Goal: Task Accomplishment & Management: Use online tool/utility

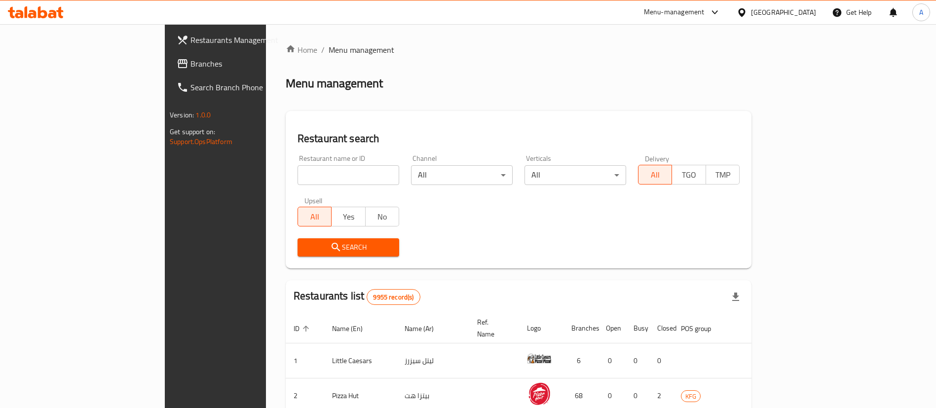
click at [298, 181] on input "search" at bounding box center [349, 175] width 102 height 20
type input "ovenly"
click button "Search" at bounding box center [349, 247] width 102 height 18
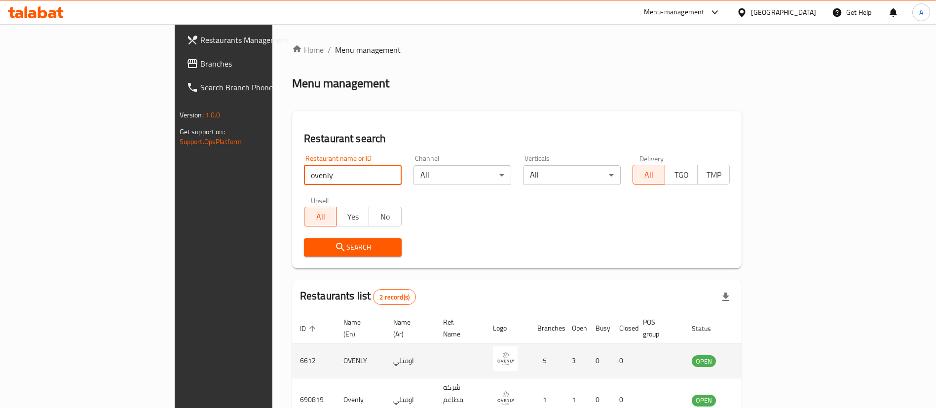
click at [755, 357] on icon "enhanced table" at bounding box center [749, 361] width 11 height 8
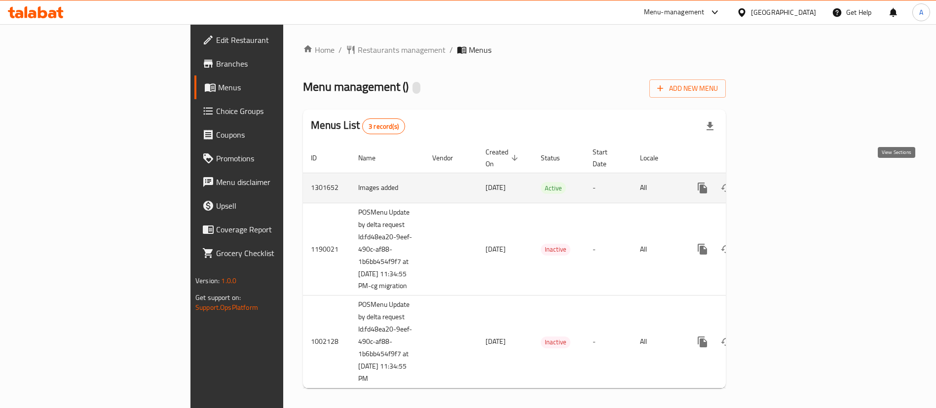
click at [786, 176] on link "enhanced table" at bounding box center [774, 188] width 24 height 24
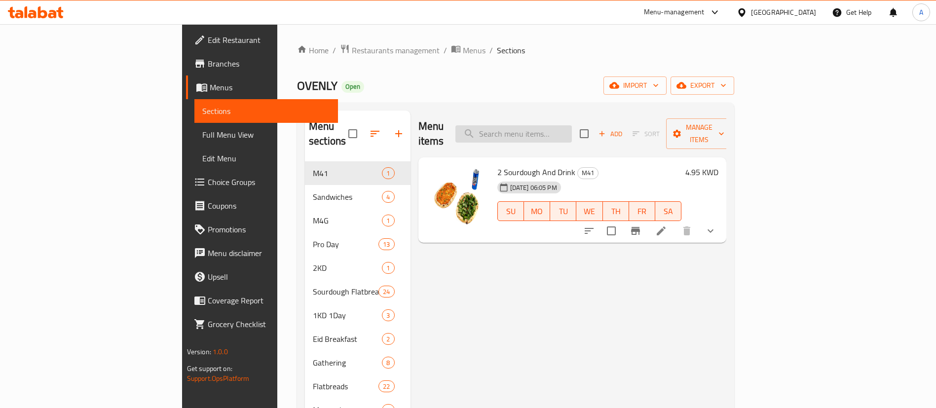
click at [550, 126] on input "search" at bounding box center [514, 133] width 116 height 17
click at [572, 127] on input "search" at bounding box center [514, 133] width 116 height 17
paste input "Burrata"
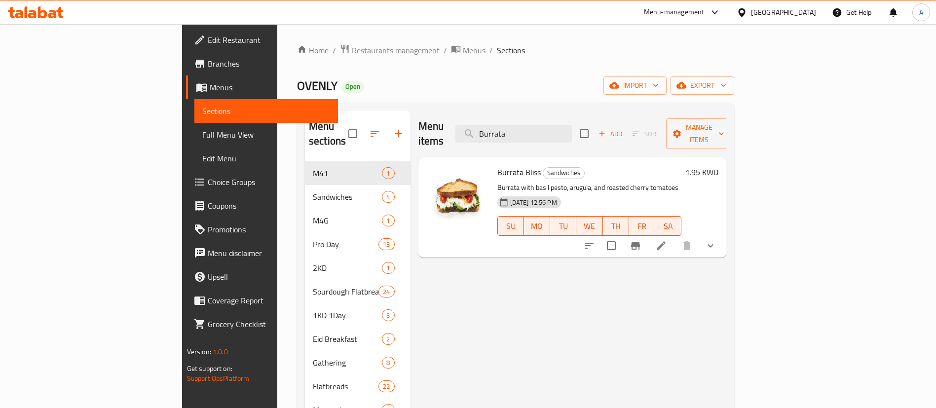
type input "Burrata"
click at [667, 240] on icon at bounding box center [662, 246] width 12 height 12
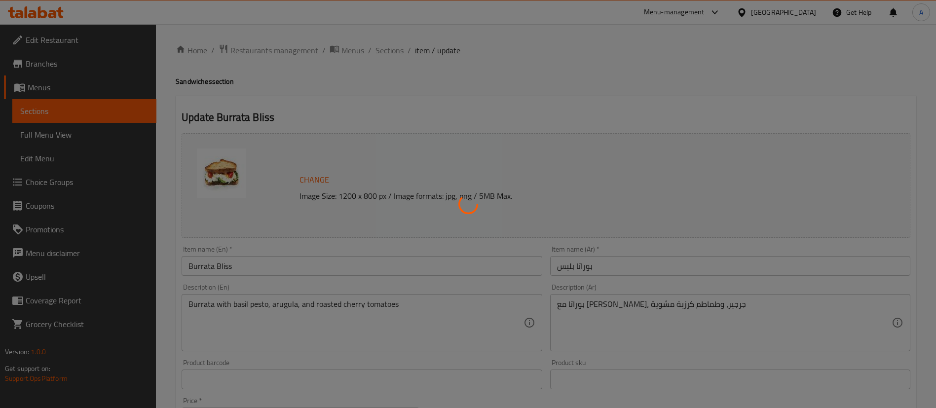
type input "إختيارك من الخبز:"
type input "1"
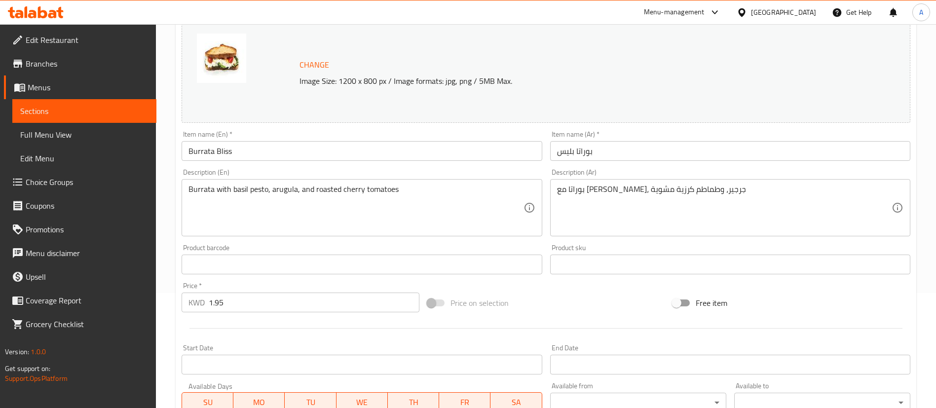
scroll to position [320, 0]
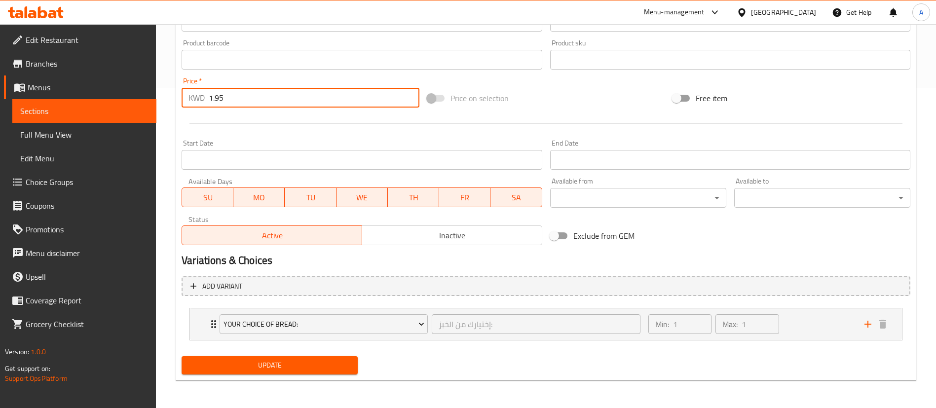
drag, startPoint x: 293, startPoint y: 98, endPoint x: 0, endPoint y: 109, distance: 293.4
click at [17, 103] on div "Edit Restaurant Branches Menus Sections Full Menu View Edit Menu Choice Groups …" at bounding box center [468, 56] width 936 height 704
type input "2.350"
click at [290, 363] on span "Update" at bounding box center [270, 365] width 160 height 12
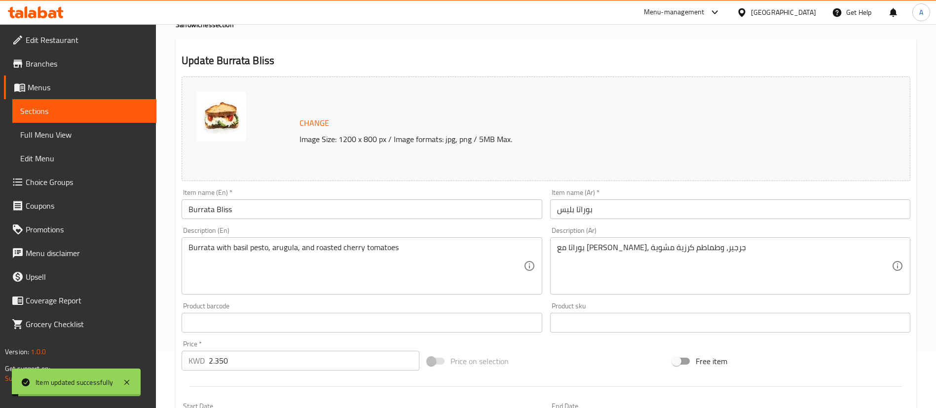
scroll to position [0, 0]
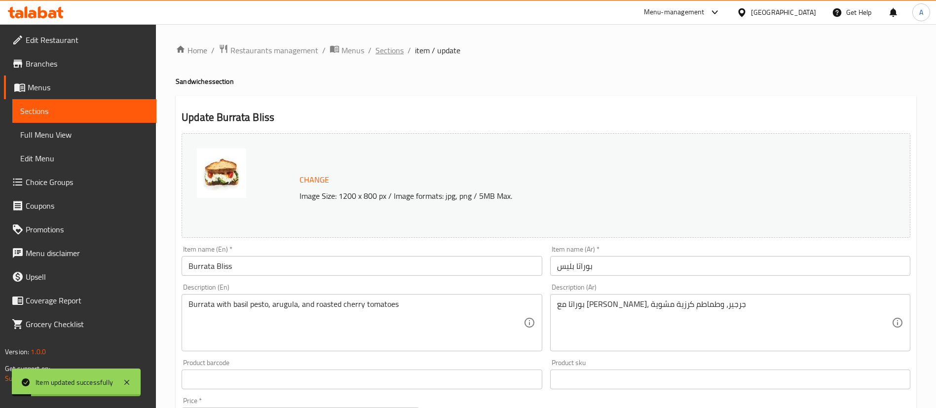
click at [396, 50] on span "Sections" at bounding box center [390, 50] width 28 height 12
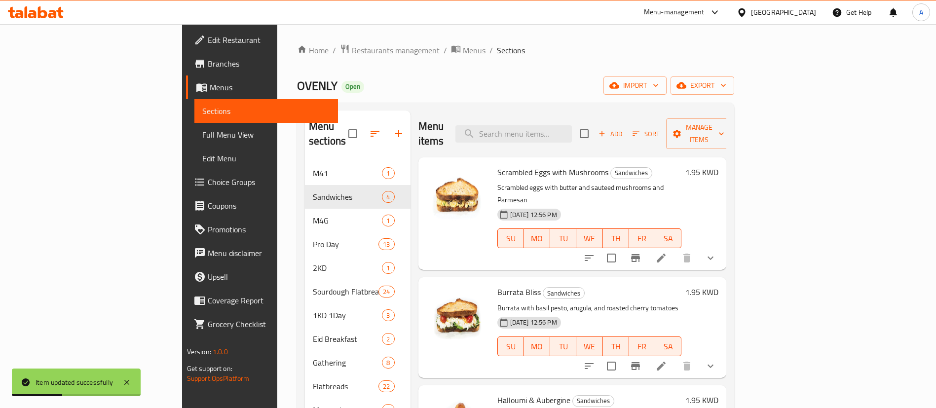
click at [352, 53] on span "Restaurants management" at bounding box center [396, 50] width 88 height 12
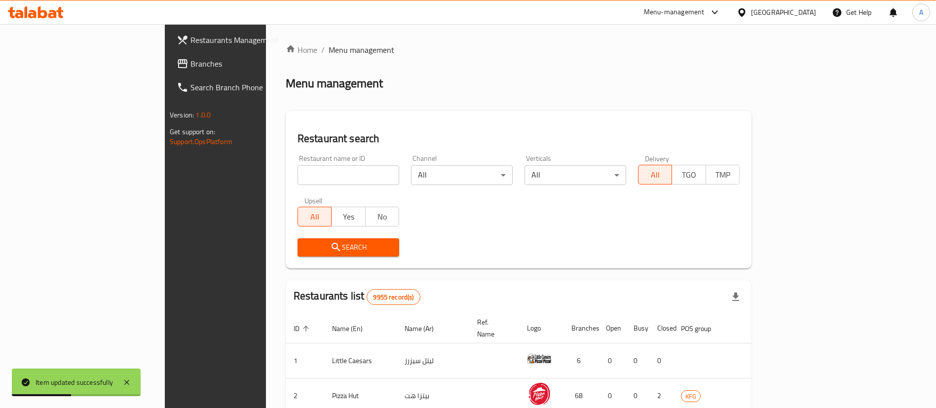
click at [326, 166] on input "search" at bounding box center [349, 175] width 102 height 20
type input "ovenly"
click button "Search" at bounding box center [349, 247] width 102 height 18
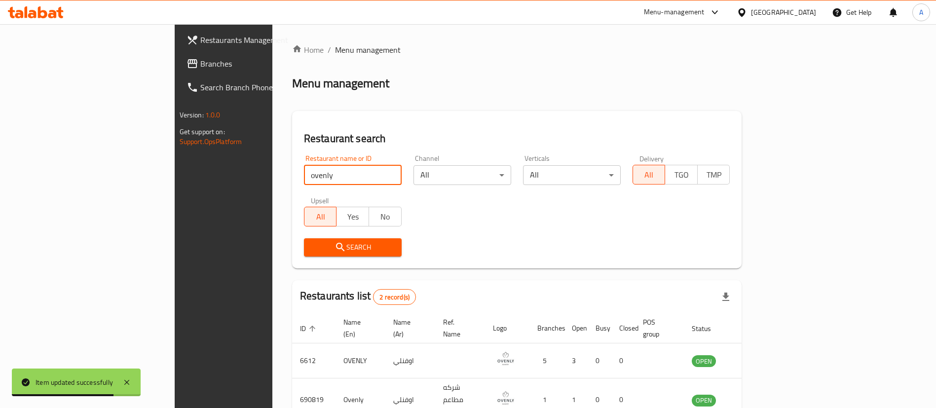
scroll to position [48, 0]
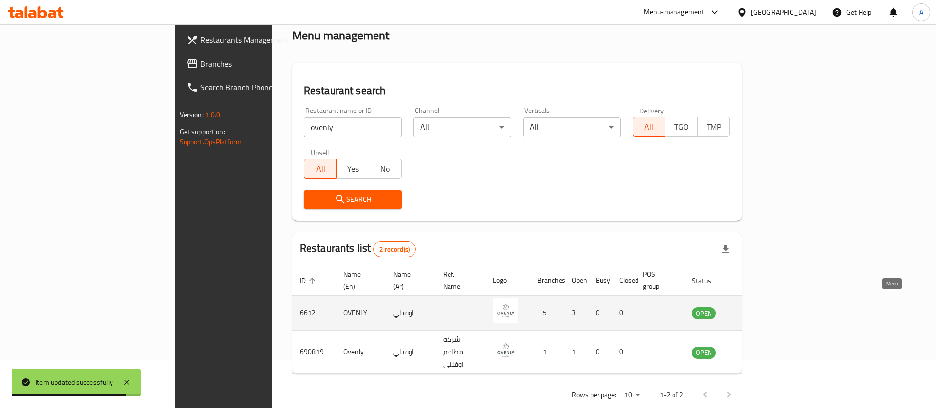
click at [755, 310] on icon "enhanced table" at bounding box center [749, 314] width 11 height 8
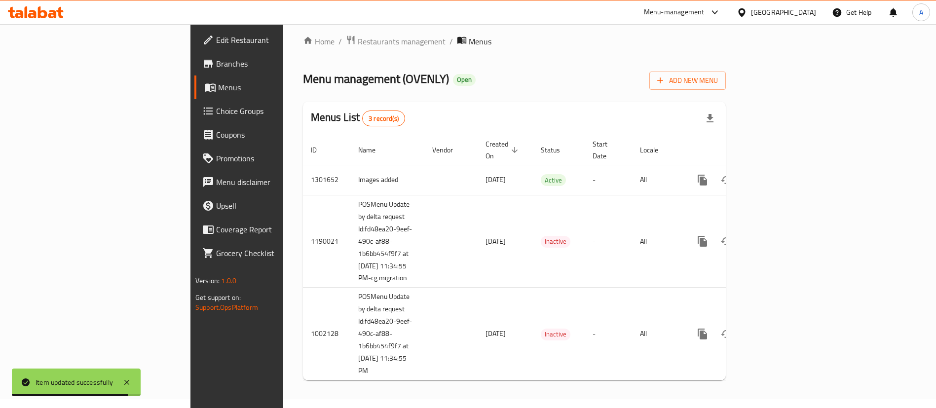
scroll to position [10, 0]
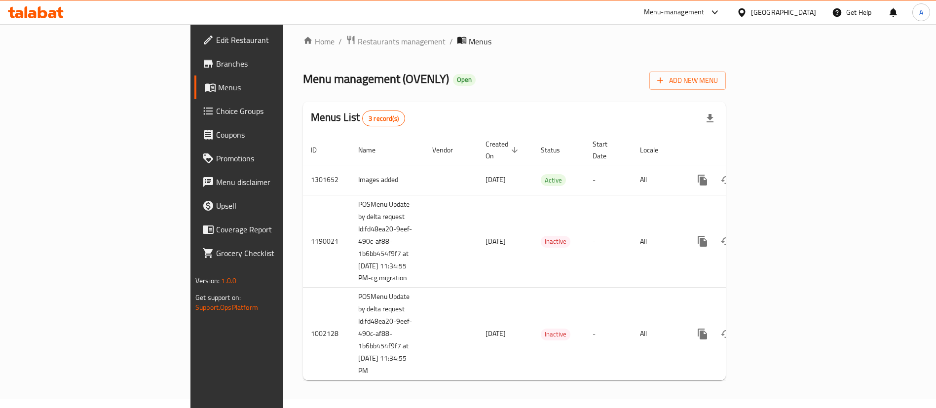
click at [216, 65] on span "Branches" at bounding box center [277, 64] width 123 height 12
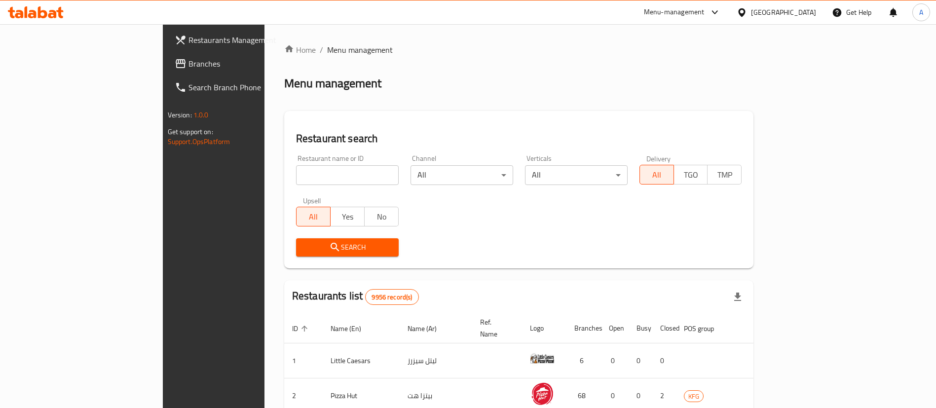
click at [296, 174] on input "search" at bounding box center [347, 175] width 103 height 20
click button "Search" at bounding box center [347, 247] width 103 height 18
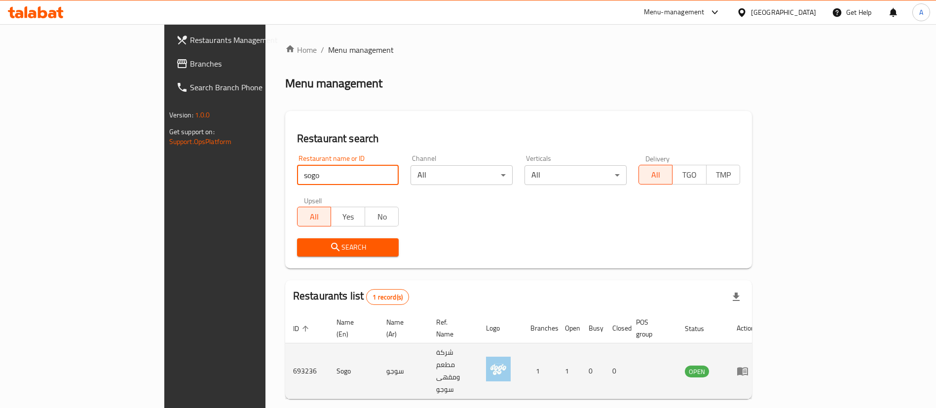
click at [285, 348] on td "693236" at bounding box center [306, 372] width 43 height 56
copy td "693236"
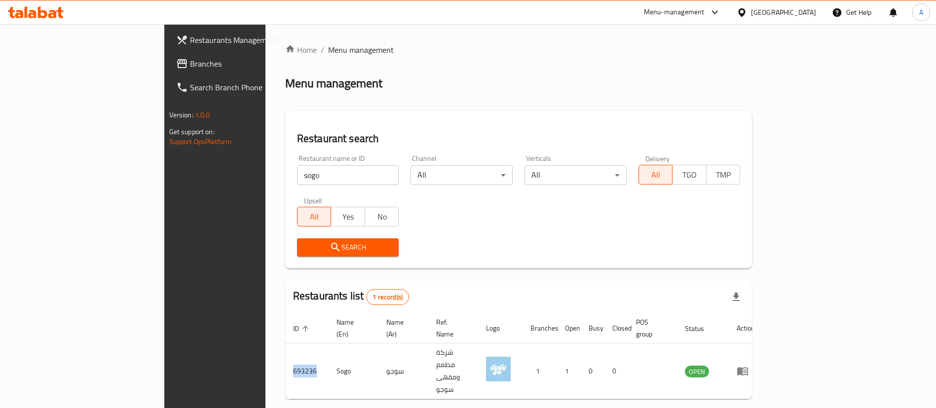
click at [297, 165] on input "sogo" at bounding box center [348, 175] width 102 height 20
click at [297, 166] on input "sogo" at bounding box center [348, 175] width 102 height 20
type input "lamesh"
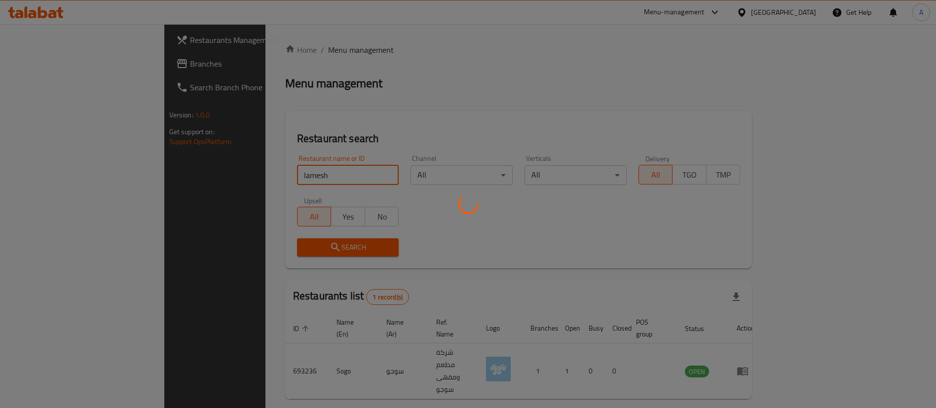
scroll to position [13, 0]
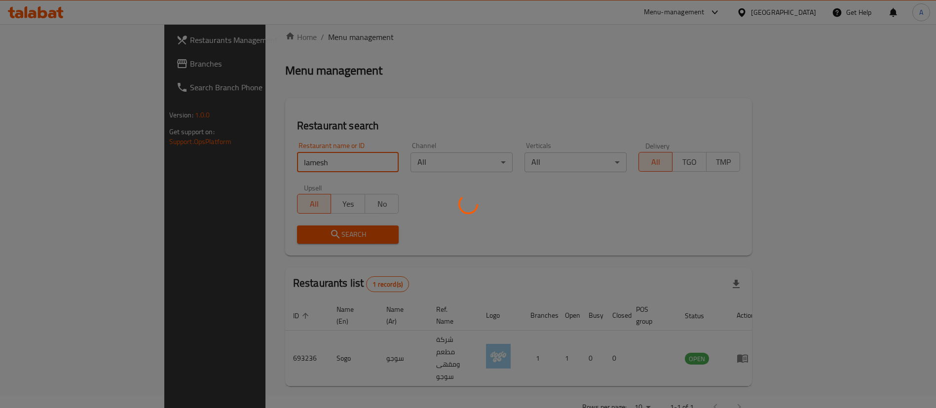
click at [204, 349] on div at bounding box center [468, 204] width 936 height 408
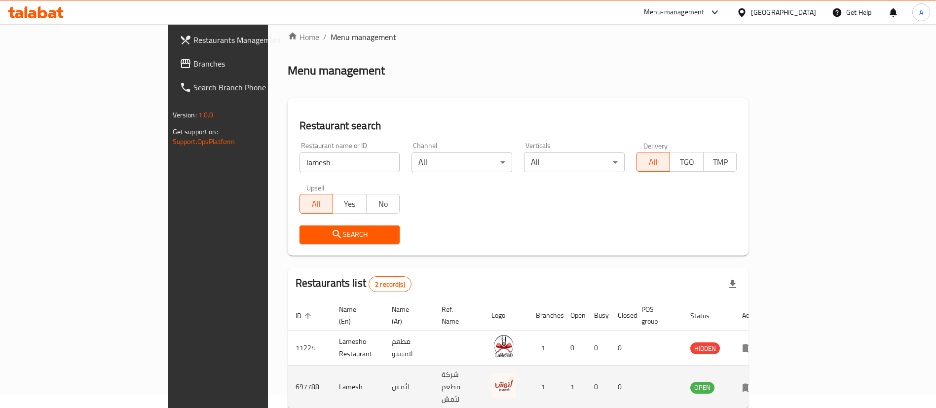
click at [288, 366] on td "697788" at bounding box center [309, 387] width 43 height 43
click at [288, 368] on td "697788" at bounding box center [309, 387] width 43 height 43
copy td "697788"
